Goal: Transaction & Acquisition: Purchase product/service

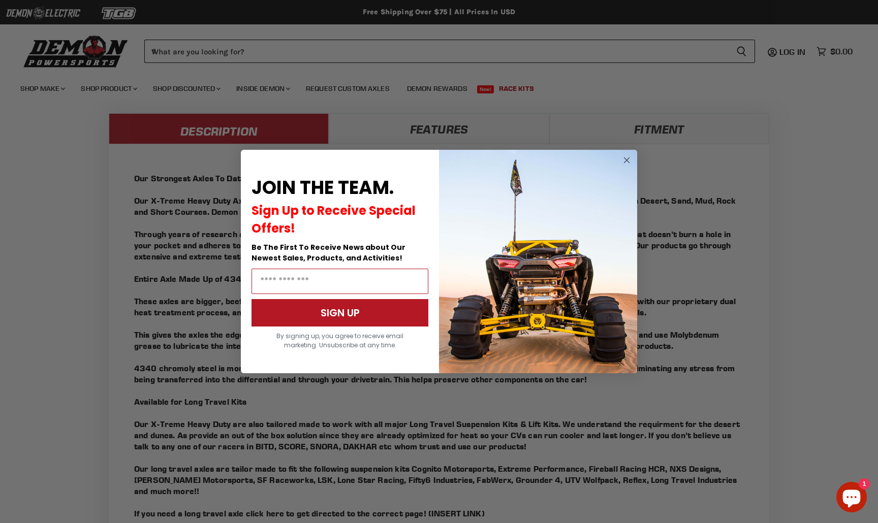
scroll to position [1046, 0]
